Goal: Information Seeking & Learning: Learn about a topic

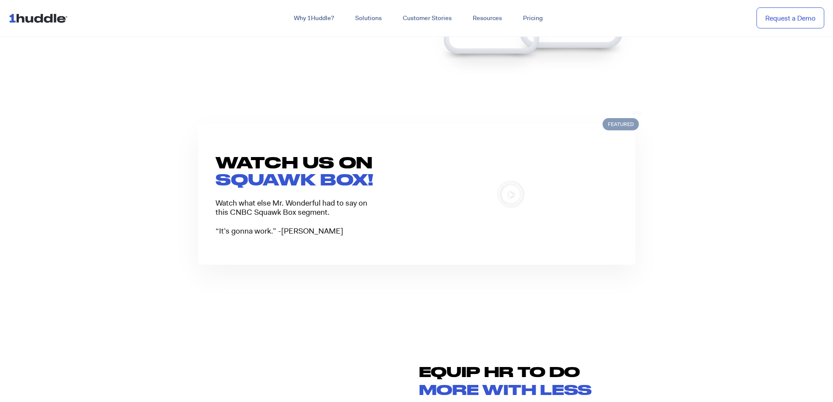
scroll to position [699, 0]
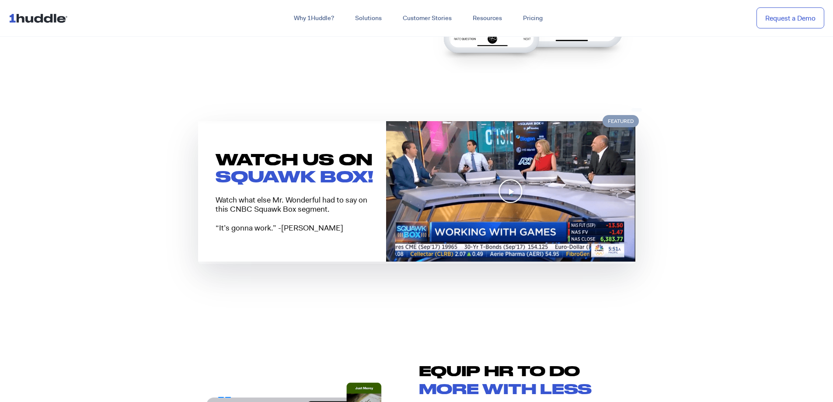
click at [519, 193] on icon "Play Video" at bounding box center [510, 191] width 25 height 25
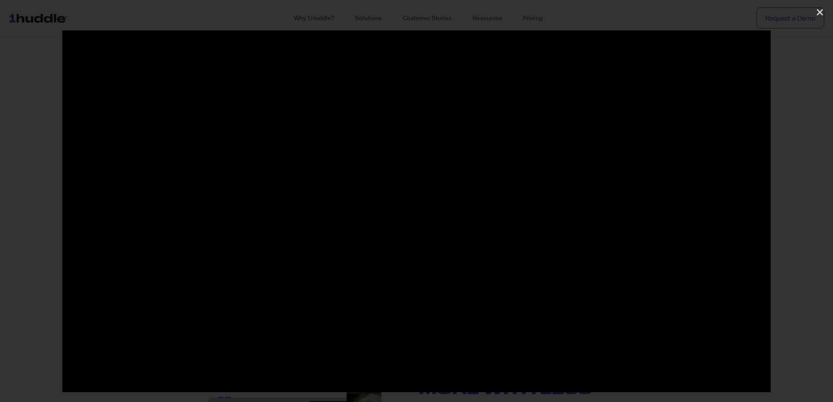
click at [826, 198] on div at bounding box center [416, 200] width 833 height 341
click at [817, 13] on icon "Close (Esc)" at bounding box center [819, 12] width 9 height 9
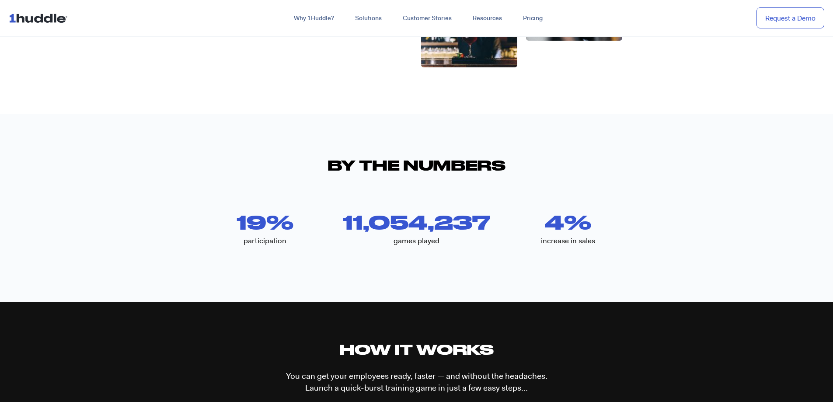
scroll to position [1749, 0]
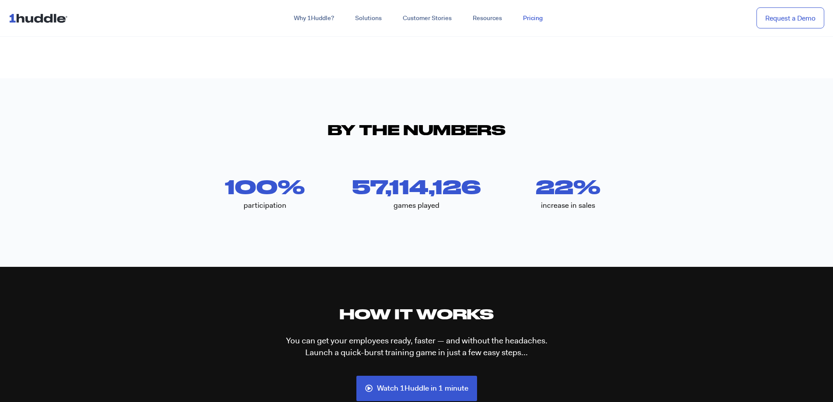
click at [531, 19] on link "Pricing" at bounding box center [532, 18] width 41 height 16
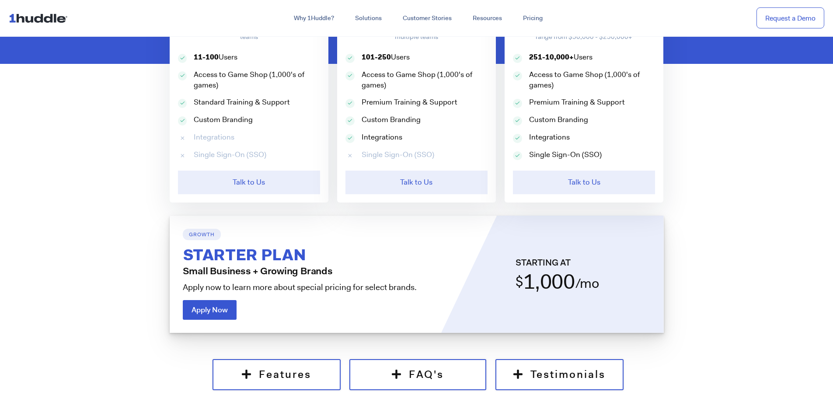
scroll to position [568, 0]
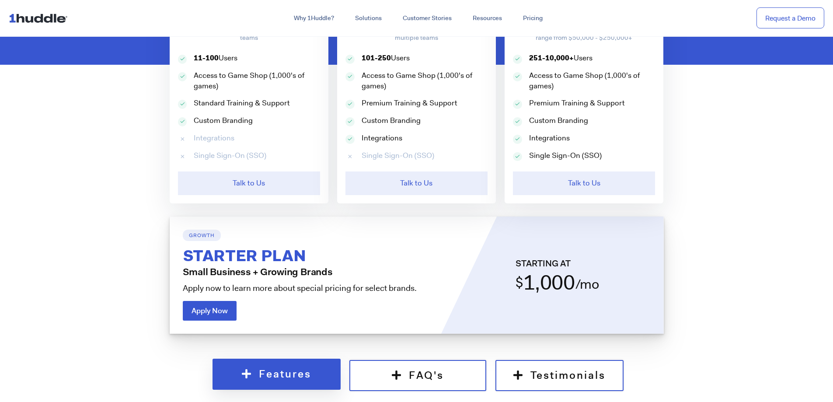
click at [314, 373] on link "Features" at bounding box center [276, 373] width 128 height 31
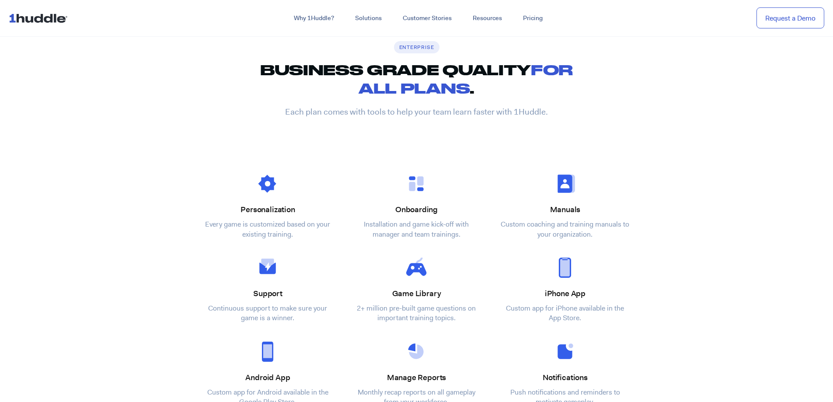
scroll to position [1310, 0]
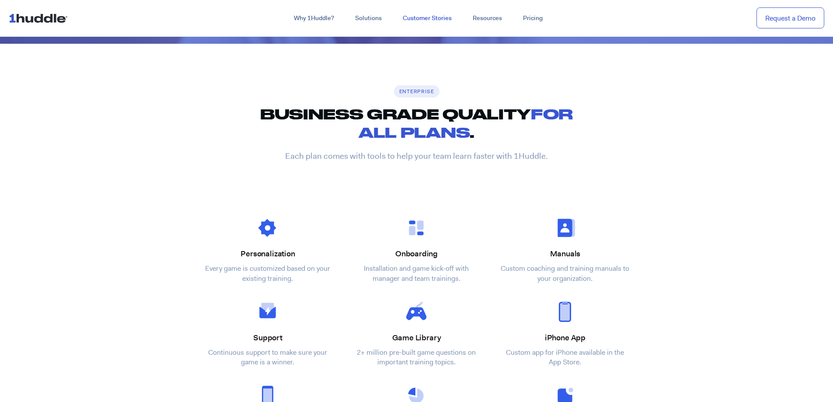
click at [437, 20] on link "Customer Stories" at bounding box center [427, 18] width 70 height 16
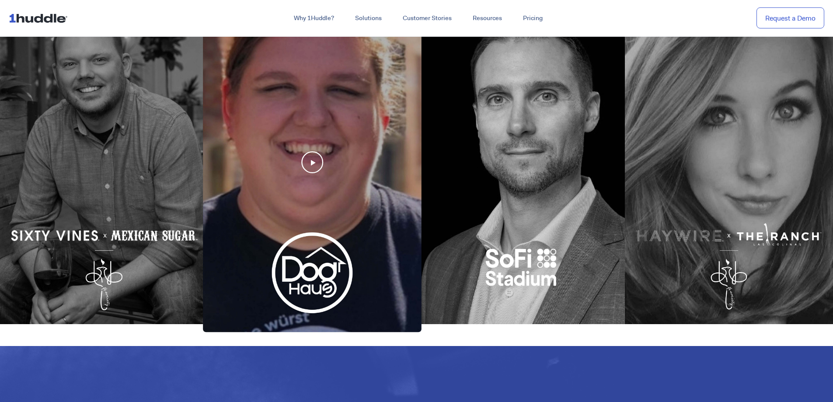
scroll to position [393, 0]
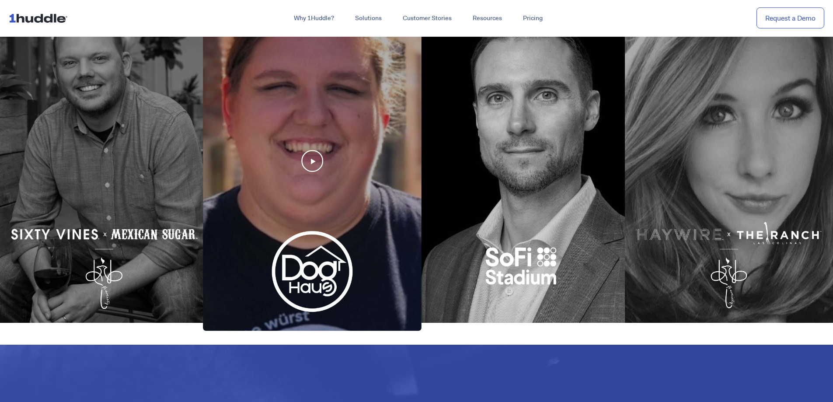
click at [319, 161] on div at bounding box center [312, 161] width 219 height 340
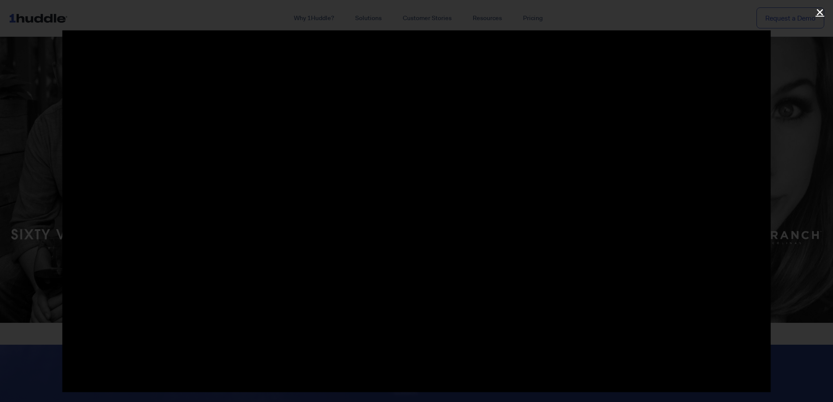
click at [821, 10] on icon "Close (Esc)" at bounding box center [819, 12] width 9 height 9
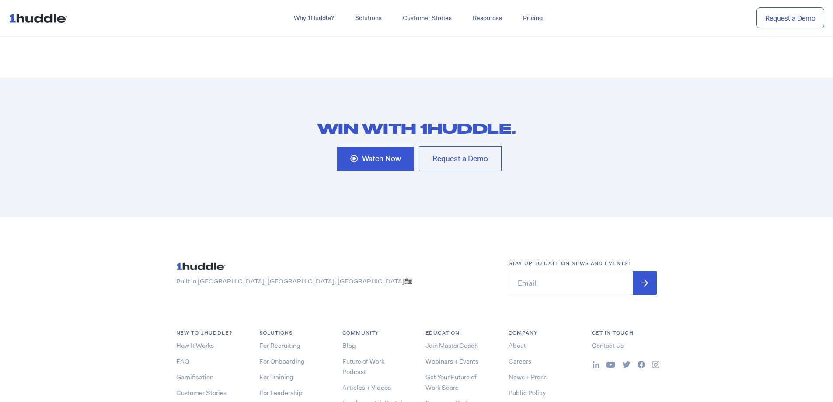
scroll to position [4474, 0]
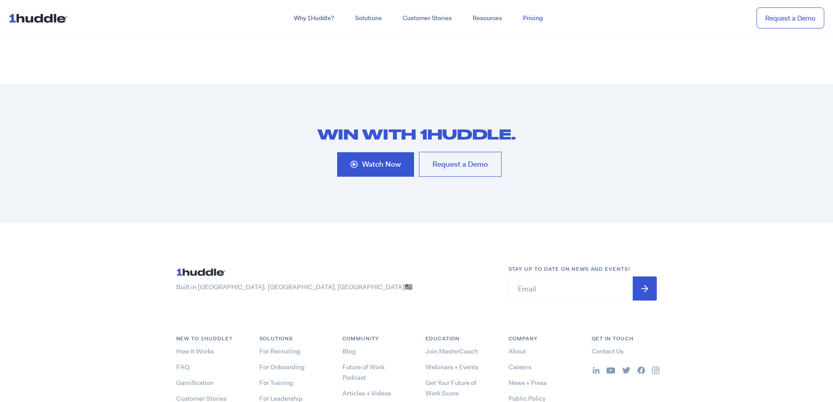
click at [535, 20] on link "Pricing" at bounding box center [532, 18] width 41 height 16
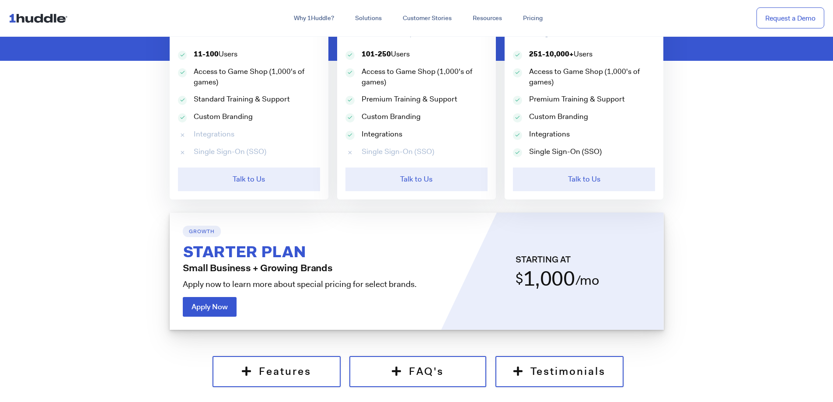
scroll to position [568, 0]
